Goal: Information Seeking & Learning: Find specific fact

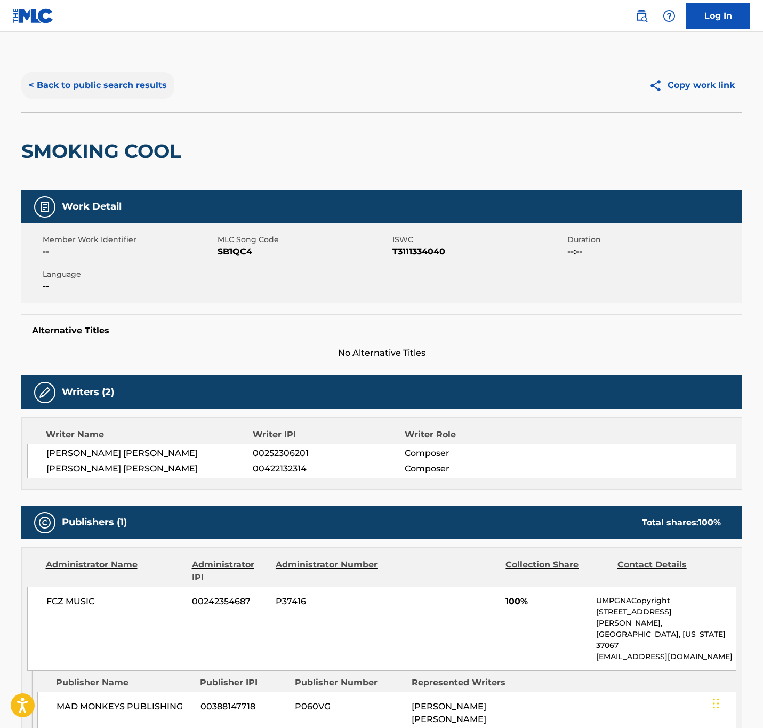
click at [133, 91] on button "< Back to public search results" at bounding box center [97, 85] width 153 height 27
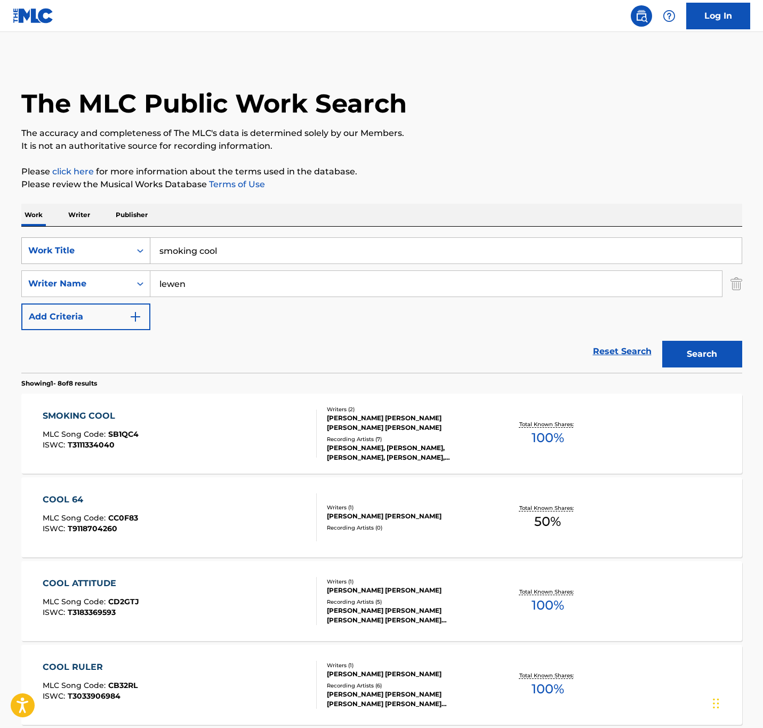
drag, startPoint x: 359, startPoint y: 244, endPoint x: 66, endPoint y: 240, distance: 293.2
click at [66, 240] on div "SearchWithCriteria203e9635-b402-4609-a7de-4b856f511d47 Work Title smoking cool" at bounding box center [381, 250] width 721 height 27
paste input "unshine throguh windows"
paste input "sunshine throguh windows"
click at [49, 205] on div "Work Writer Publisher SearchWithCriteria203e9635-b402-4609-a7de-4b856f511d47 Wo…" at bounding box center [381, 657] width 721 height 906
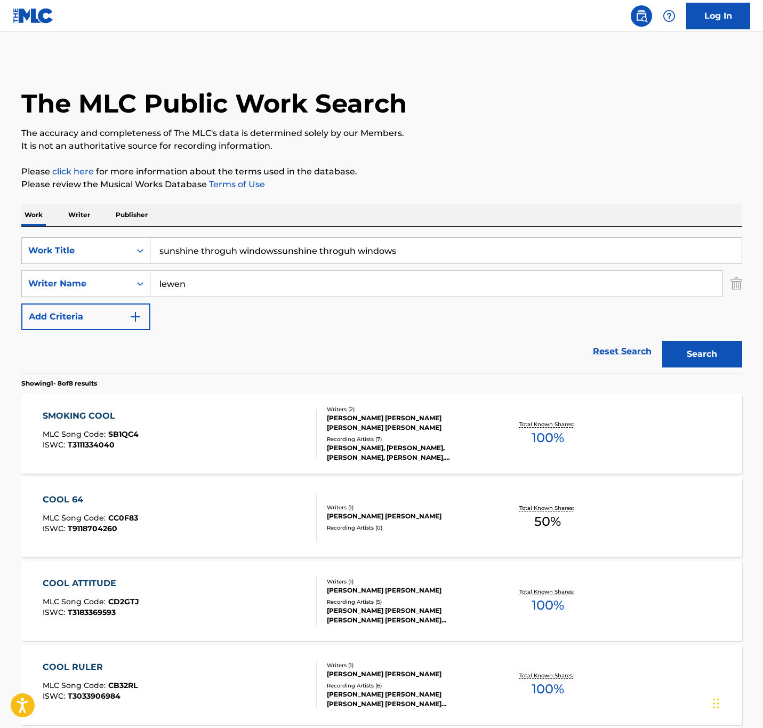
paste input "Search Form"
click at [49, 205] on div "Work Writer Publisher" at bounding box center [381, 215] width 721 height 22
click at [224, 247] on input "sunshine throguh windows" at bounding box center [445, 251] width 591 height 26
type input "sunshine through windows"
click at [662, 341] on button "Search" at bounding box center [702, 354] width 80 height 27
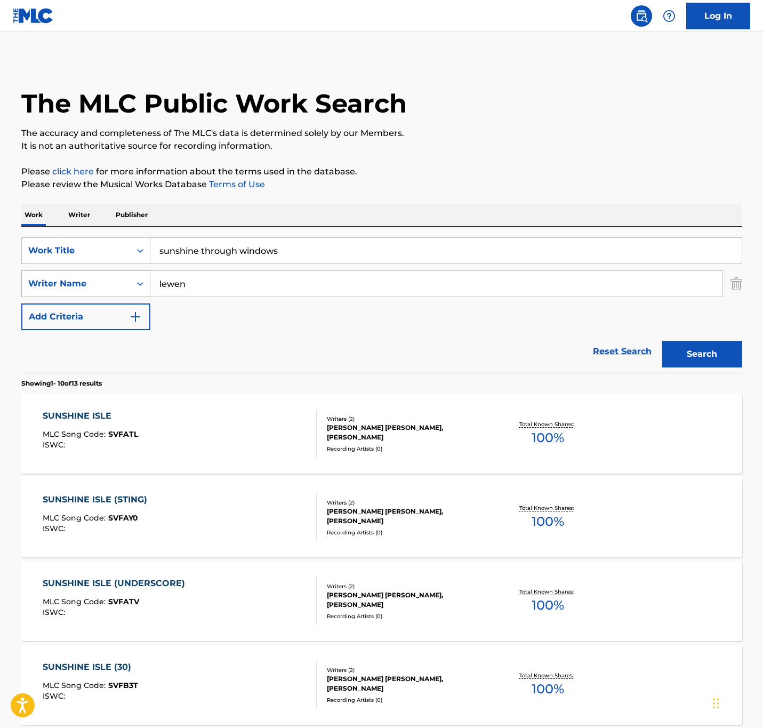
drag, startPoint x: 140, startPoint y: 280, endPoint x: 115, endPoint y: 279, distance: 24.6
click at [115, 279] on div "SearchWithCriteria5733b481-6174-49b4-aac0-7ef9b78f671f Writer Name [PERSON_NAME]" at bounding box center [381, 283] width 721 height 27
click at [662, 341] on button "Search" at bounding box center [702, 354] width 80 height 27
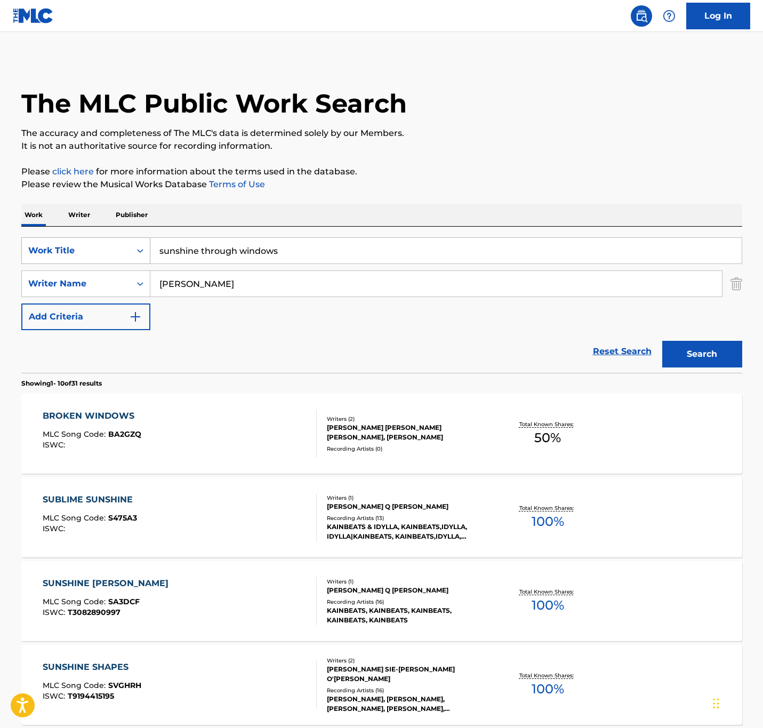
drag, startPoint x: 212, startPoint y: 286, endPoint x: 48, endPoint y: 250, distance: 167.6
click at [48, 250] on div "SearchWithCriteria203e9635-b402-4609-a7de-4b856f511d47 Work Title sunshine thro…" at bounding box center [381, 283] width 721 height 93
type input "mr [PERSON_NAME]"
click at [662, 341] on button "Search" at bounding box center [702, 354] width 80 height 27
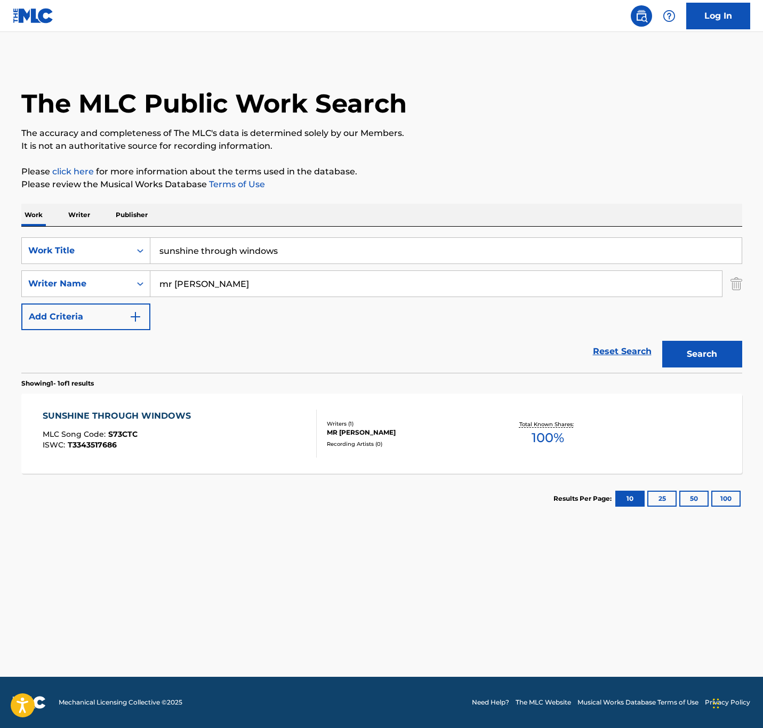
click at [293, 424] on div "SUNSHINE THROUGH WINDOWS MLC Song Code : S73CTC ISWC : T3343517686" at bounding box center [180, 433] width 274 height 48
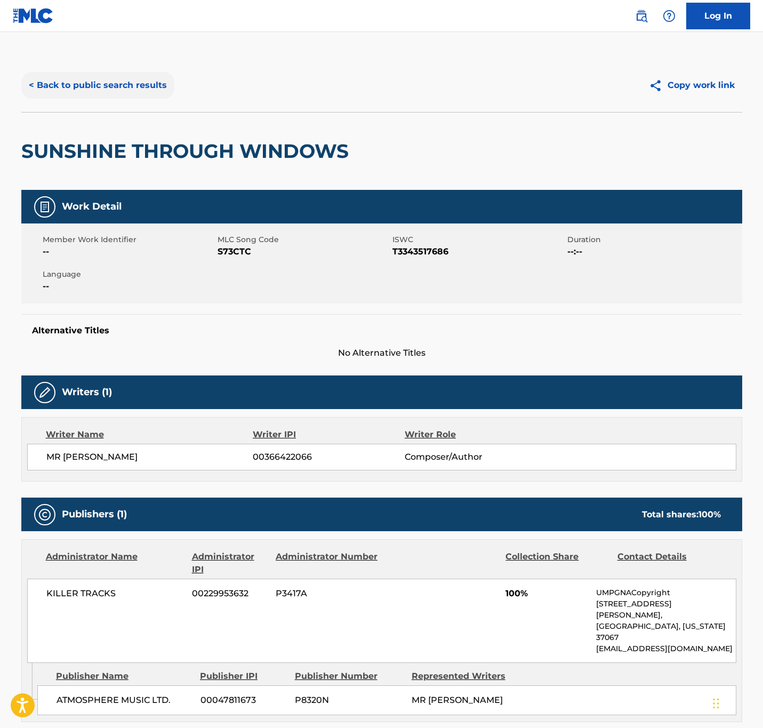
click at [148, 82] on button "< Back to public search results" at bounding box center [97, 85] width 153 height 27
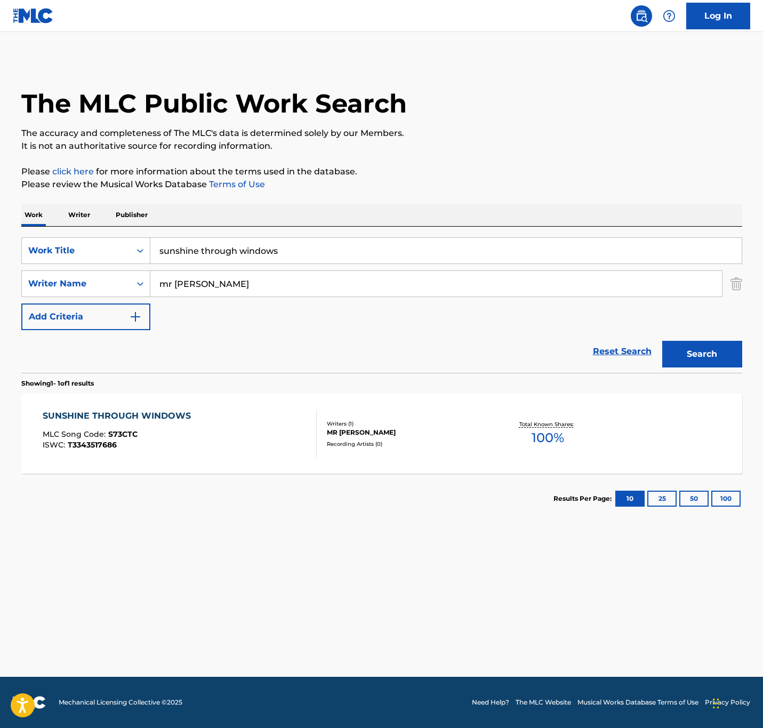
drag, startPoint x: 245, startPoint y: 247, endPoint x: -18, endPoint y: 234, distance: 262.6
click at [0, 234] on html "Accessibility Screen-Reader Guide, Feedback, and Issue Reporting | New window 0…" at bounding box center [381, 364] width 763 height 728
paste input "coolin off"
type input "coolin off"
drag, startPoint x: 208, startPoint y: 285, endPoint x: 69, endPoint y: 272, distance: 139.7
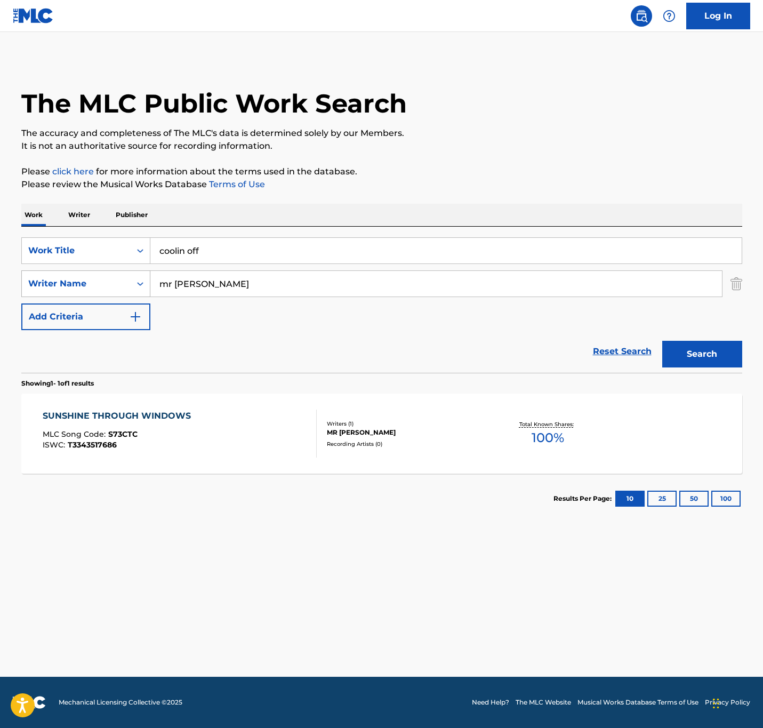
click at [69, 272] on div "SearchWithCriteria5733b481-6174-49b4-aac0-7ef9b78f671f Writer Name mr [PERSON_N…" at bounding box center [381, 283] width 721 height 27
click at [662, 341] on button "Search" at bounding box center [702, 354] width 80 height 27
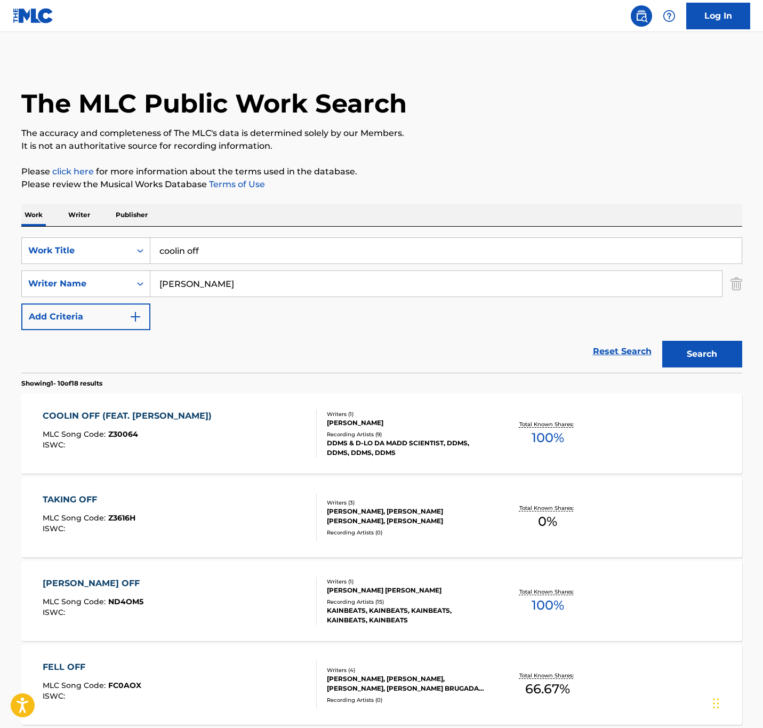
drag, startPoint x: 214, startPoint y: 280, endPoint x: 86, endPoint y: 297, distance: 129.1
click at [86, 297] on div "SearchWithCriteria203e9635-b402-4609-a7de-4b856f511d47 Work Title coolin off Se…" at bounding box center [381, 283] width 721 height 93
type input "mr [PERSON_NAME]"
click at [662, 341] on button "Search" at bounding box center [702, 354] width 80 height 27
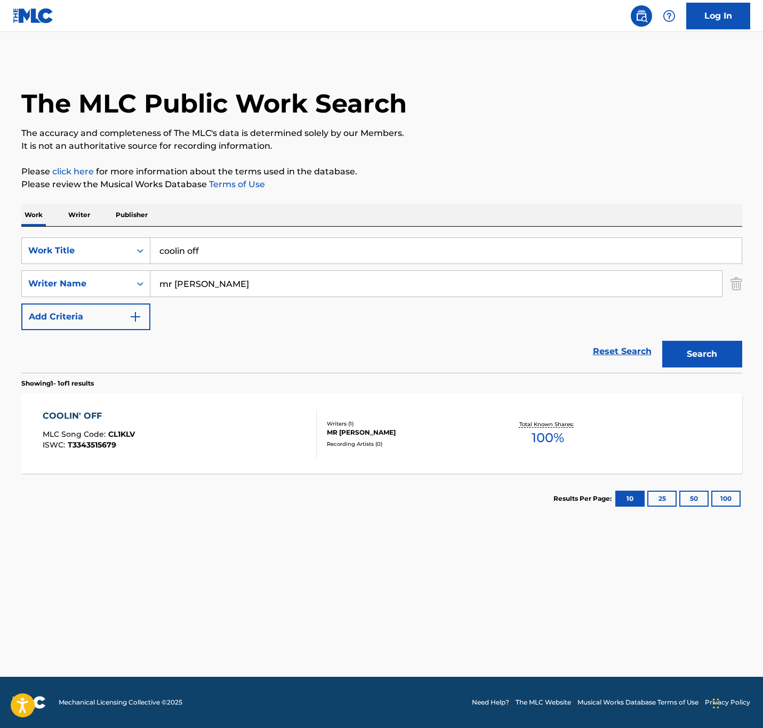
click at [157, 457] on div "COOLIN' OFF MLC Song Code : CL1KLV ISWC : T3343515679" at bounding box center [180, 433] width 274 height 48
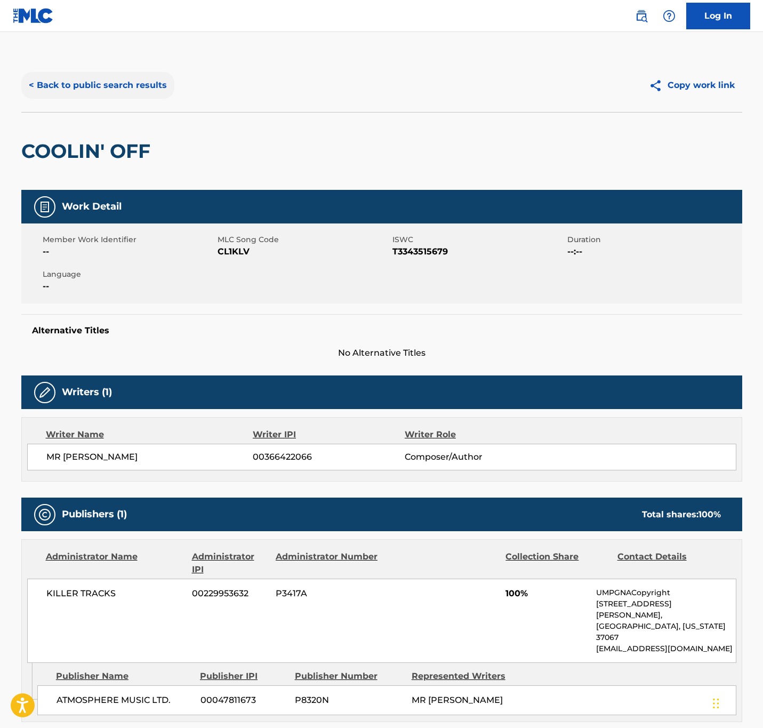
click at [156, 81] on button "< Back to public search results" at bounding box center [97, 85] width 153 height 27
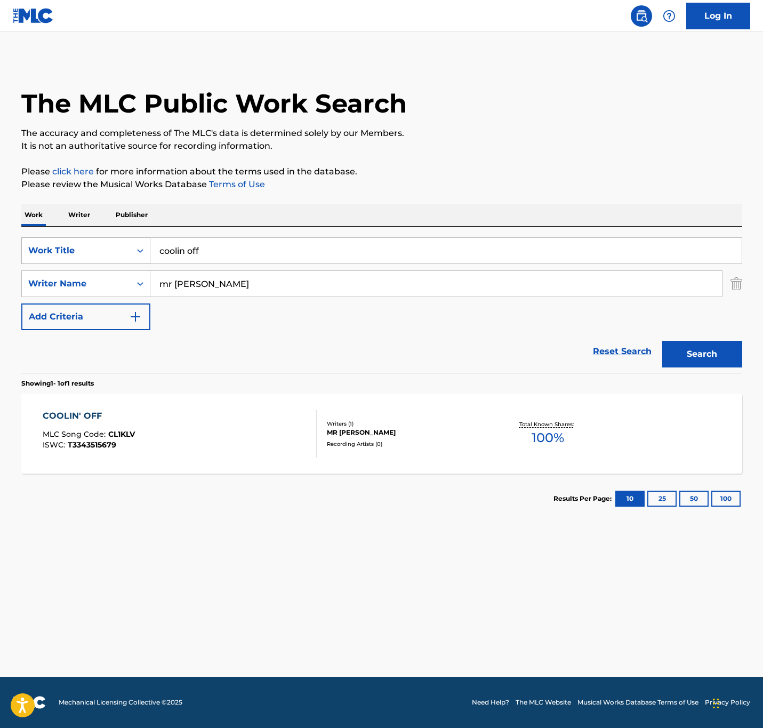
drag, startPoint x: 264, startPoint y: 256, endPoint x: 28, endPoint y: 238, distance: 237.4
click at [28, 238] on div "SearchWithCriteria203e9635-b402-4609-a7de-4b856f511d47 Work Title coolin off" at bounding box center [381, 250] width 721 height 27
paste input "hip happy"
type input "hip happy"
click at [683, 358] on button "Search" at bounding box center [702, 354] width 80 height 27
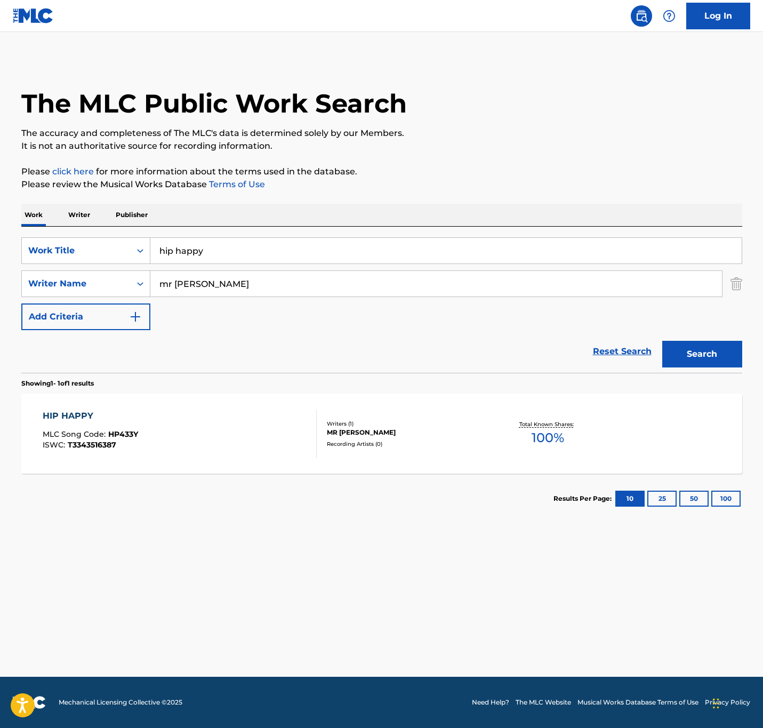
click at [261, 440] on div "HIP HAPPY MLC Song Code : HP433Y ISWC : T3343516387" at bounding box center [180, 433] width 274 height 48
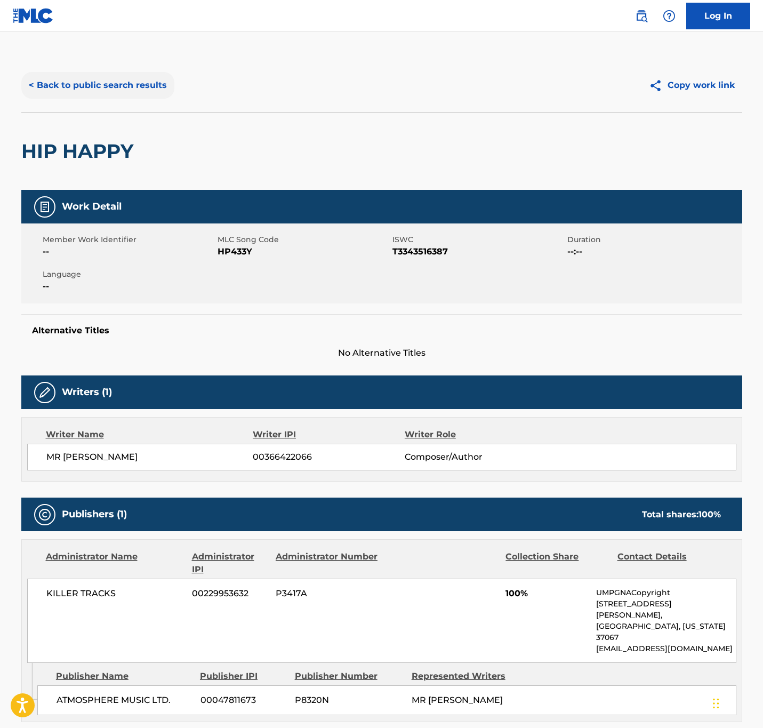
click at [118, 87] on button "< Back to public search results" at bounding box center [97, 85] width 153 height 27
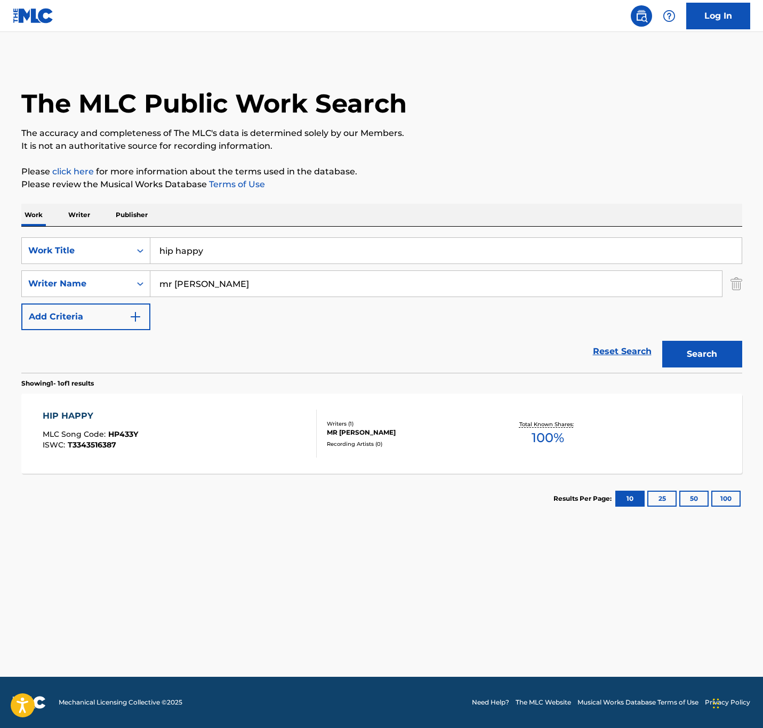
click at [0, 202] on html "Accessibility Screen-Reader Guide, Feedback, and Issue Reporting | New window 0…" at bounding box center [381, 364] width 763 height 728
paste input "fine and dand"
type input "fine and [PERSON_NAME]"
drag, startPoint x: 205, startPoint y: 281, endPoint x: -57, endPoint y: 255, distance: 263.7
click at [0, 255] on html "Accessibility Screen-Reader Guide, Feedback, and Issue Reporting | New window 0…" at bounding box center [381, 364] width 763 height 728
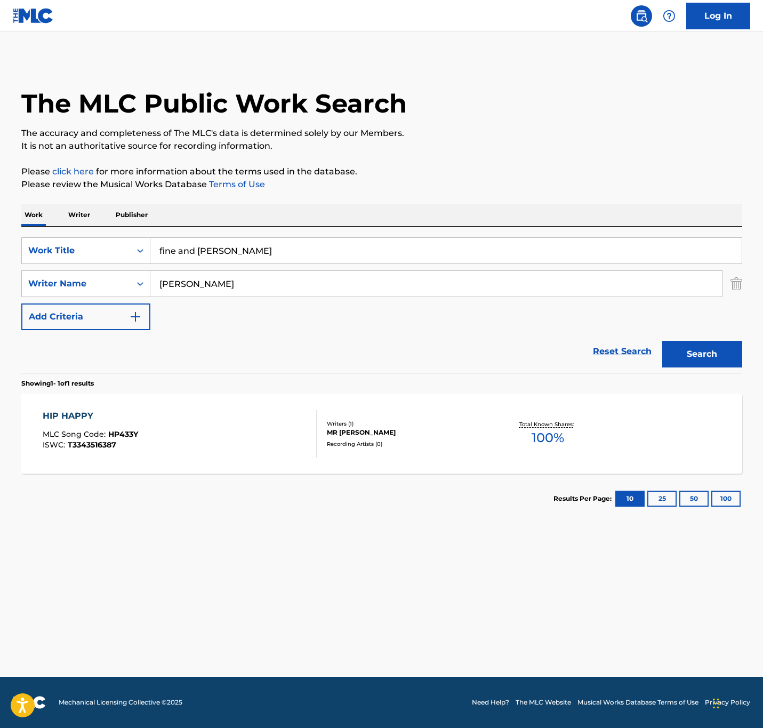
type input "[PERSON_NAME]"
click at [662, 341] on button "Search" at bounding box center [702, 354] width 80 height 27
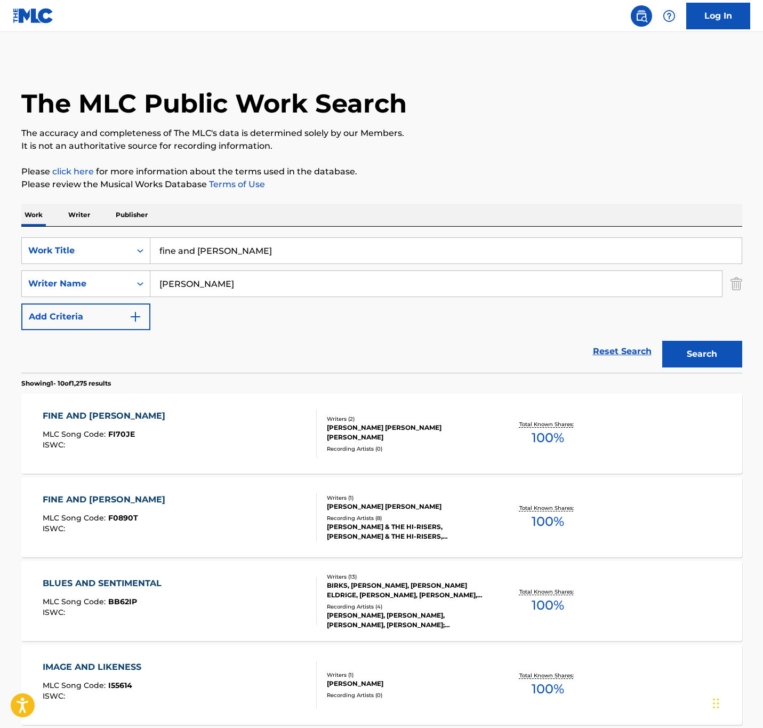
click at [273, 457] on div "FINE AND [PERSON_NAME] MLC Song Code : FI70JE ISWC :" at bounding box center [180, 433] width 274 height 48
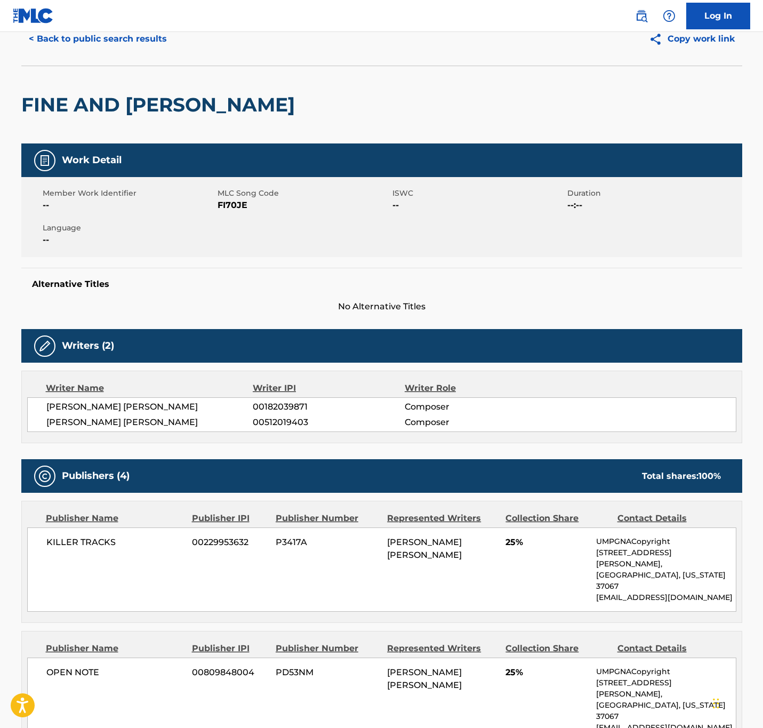
scroll to position [48, 0]
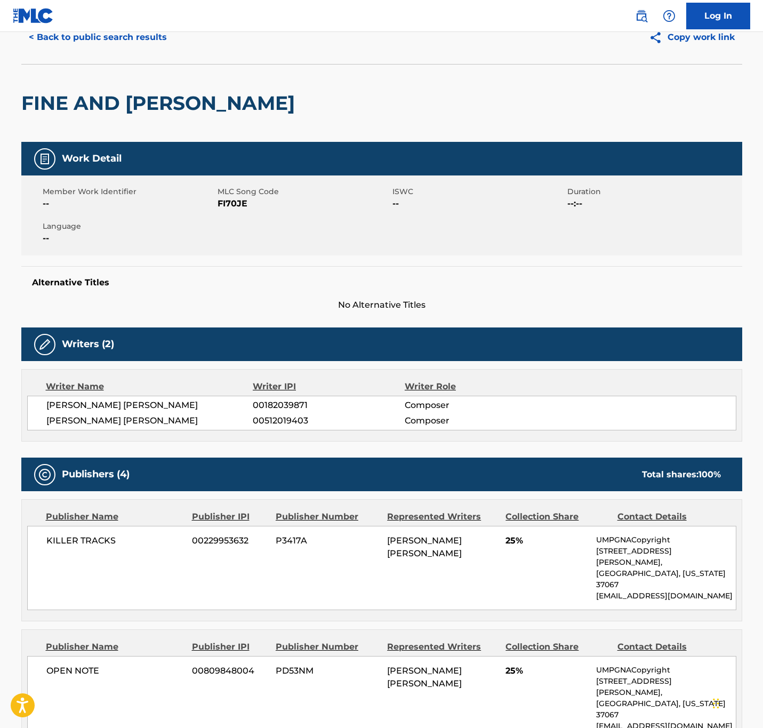
click at [542, 171] on div "Work Detail" at bounding box center [381, 159] width 721 height 34
drag, startPoint x: 542, startPoint y: 171, endPoint x: 92, endPoint y: 280, distance: 463.6
click at [92, 280] on div "Work Detail Member Work Identifier -- MLC Song Code FI70JE ISWC -- Duration --:…" at bounding box center [381, 227] width 721 height 170
